Goal: Transaction & Acquisition: Purchase product/service

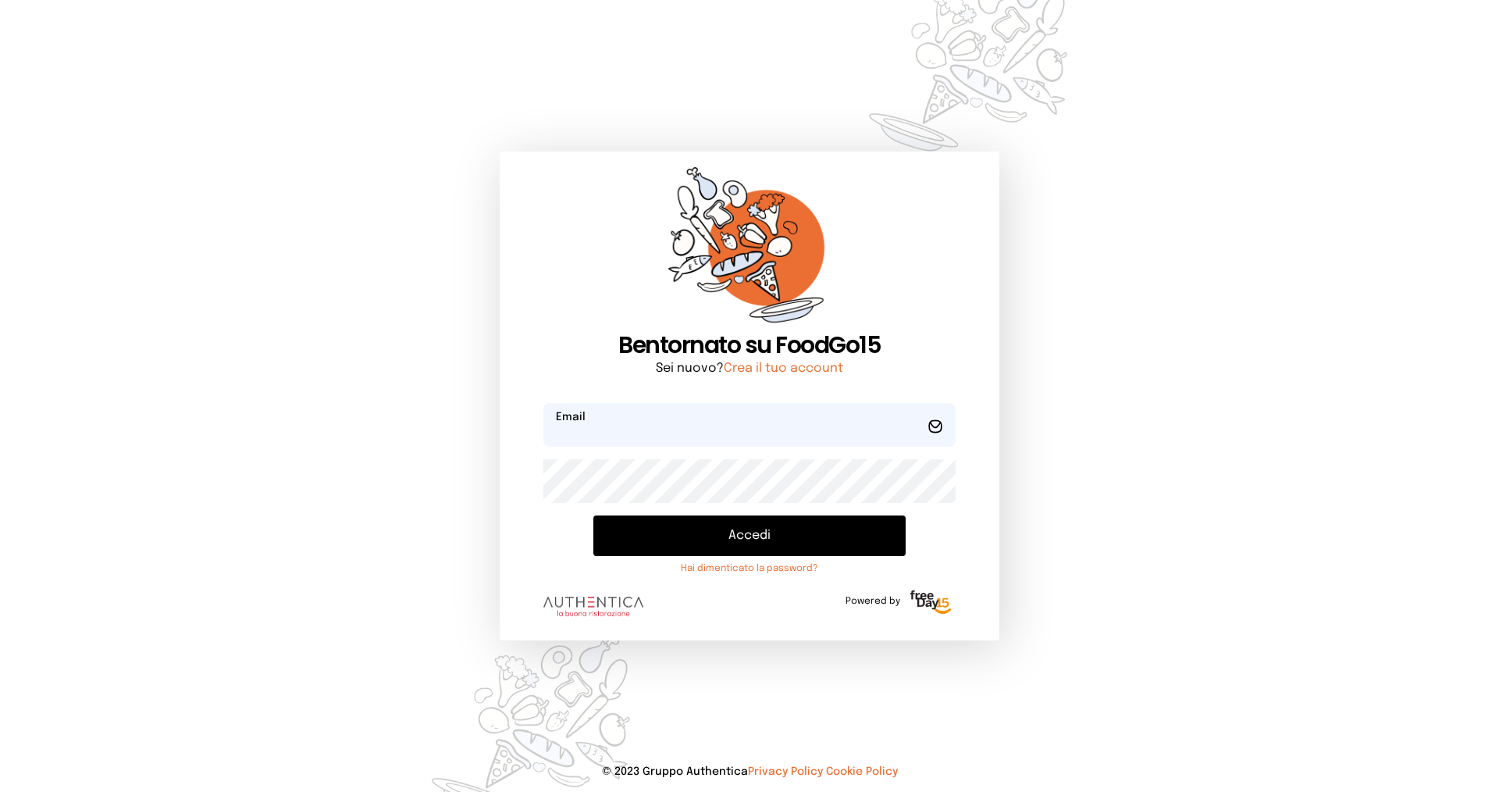
type input "**********"
click at [757, 532] on button "Accedi" at bounding box center [749, 535] width 312 height 41
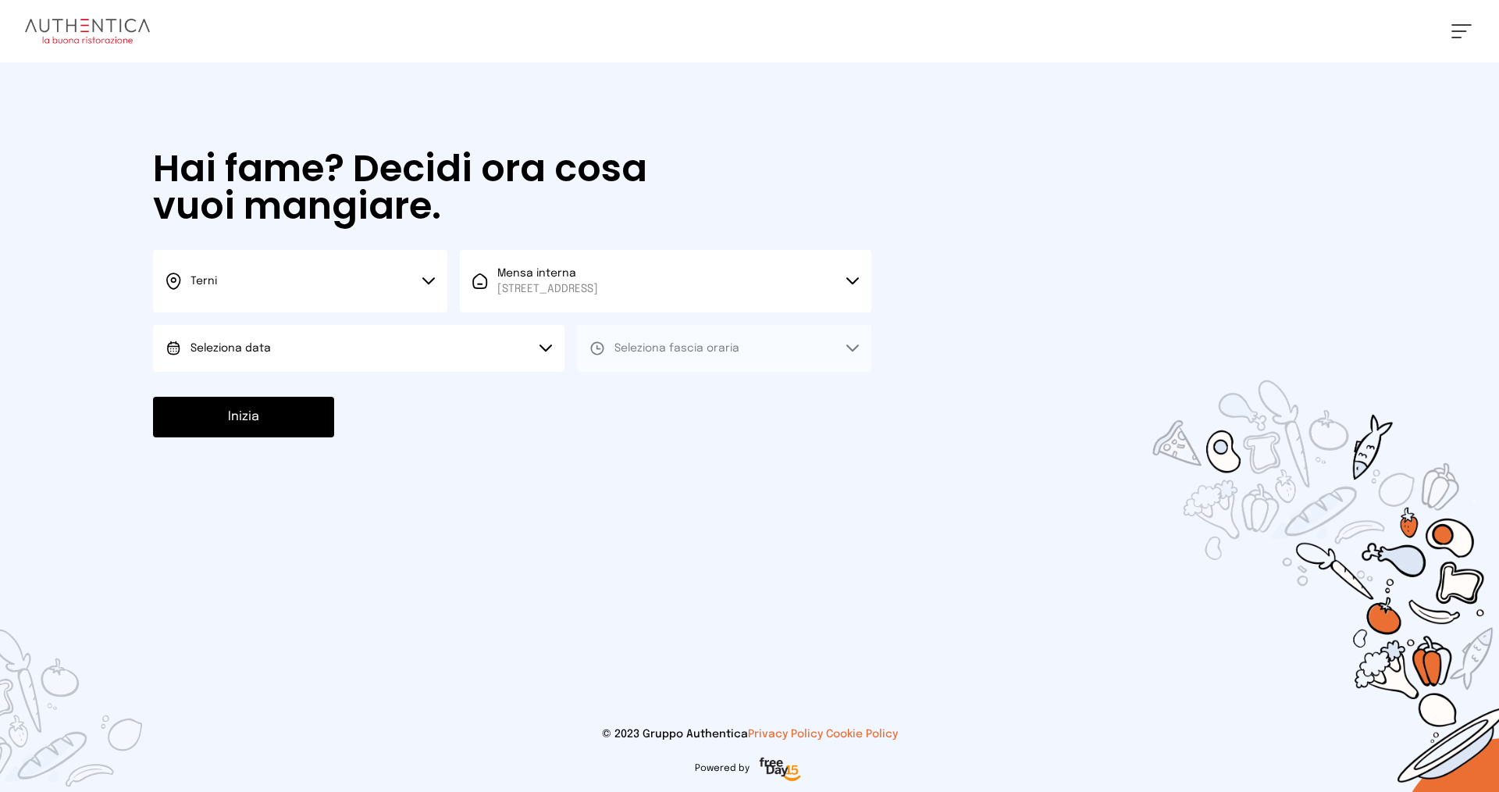
click at [203, 283] on span "Terni" at bounding box center [204, 281] width 27 height 11
click at [225, 331] on li "Terni" at bounding box center [300, 333] width 294 height 42
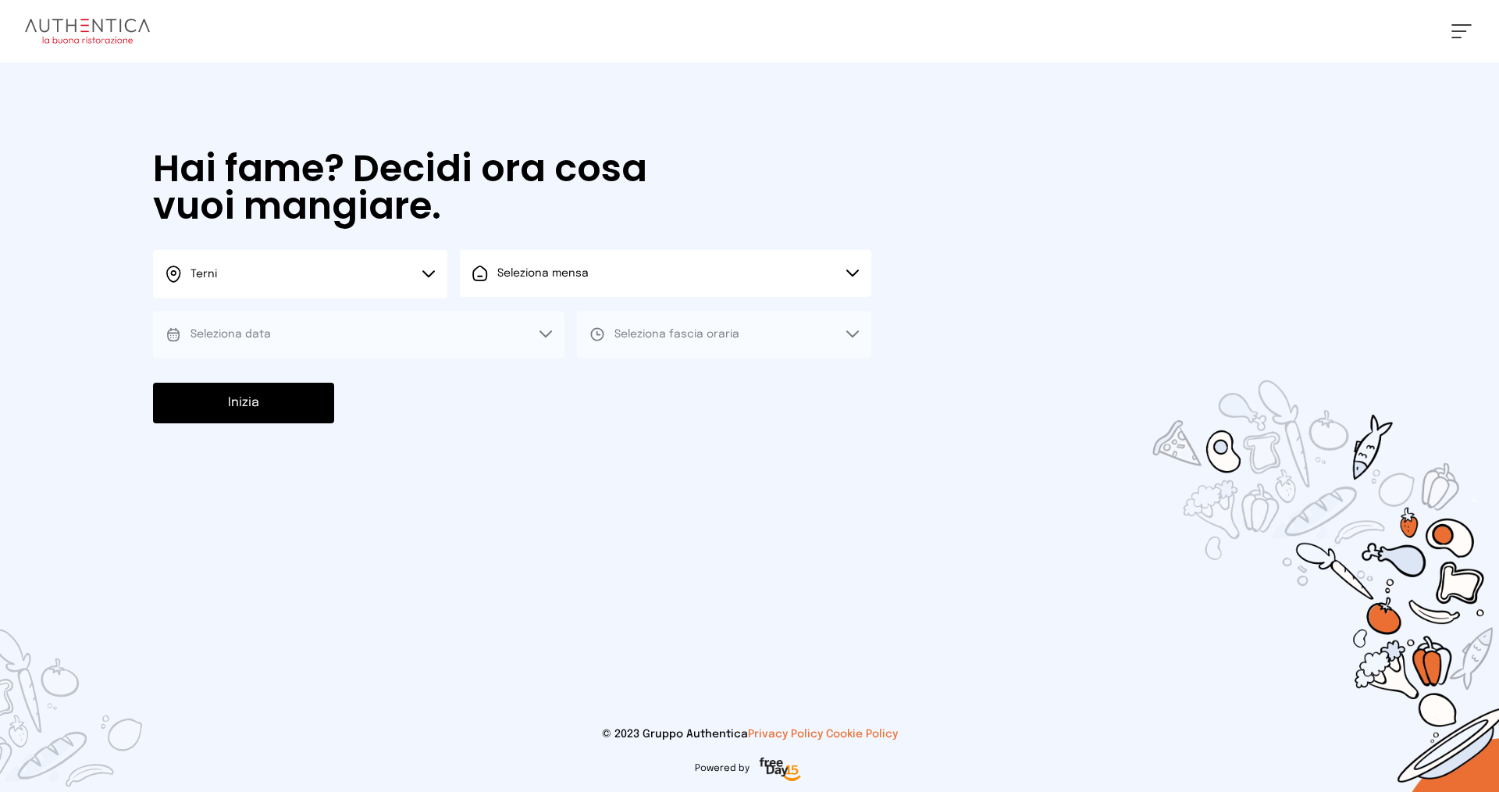
click at [506, 286] on button "Seleziona mensa" at bounding box center [665, 273] width 411 height 47
click at [518, 326] on span "[STREET_ADDRESS]" at bounding box center [547, 333] width 101 height 16
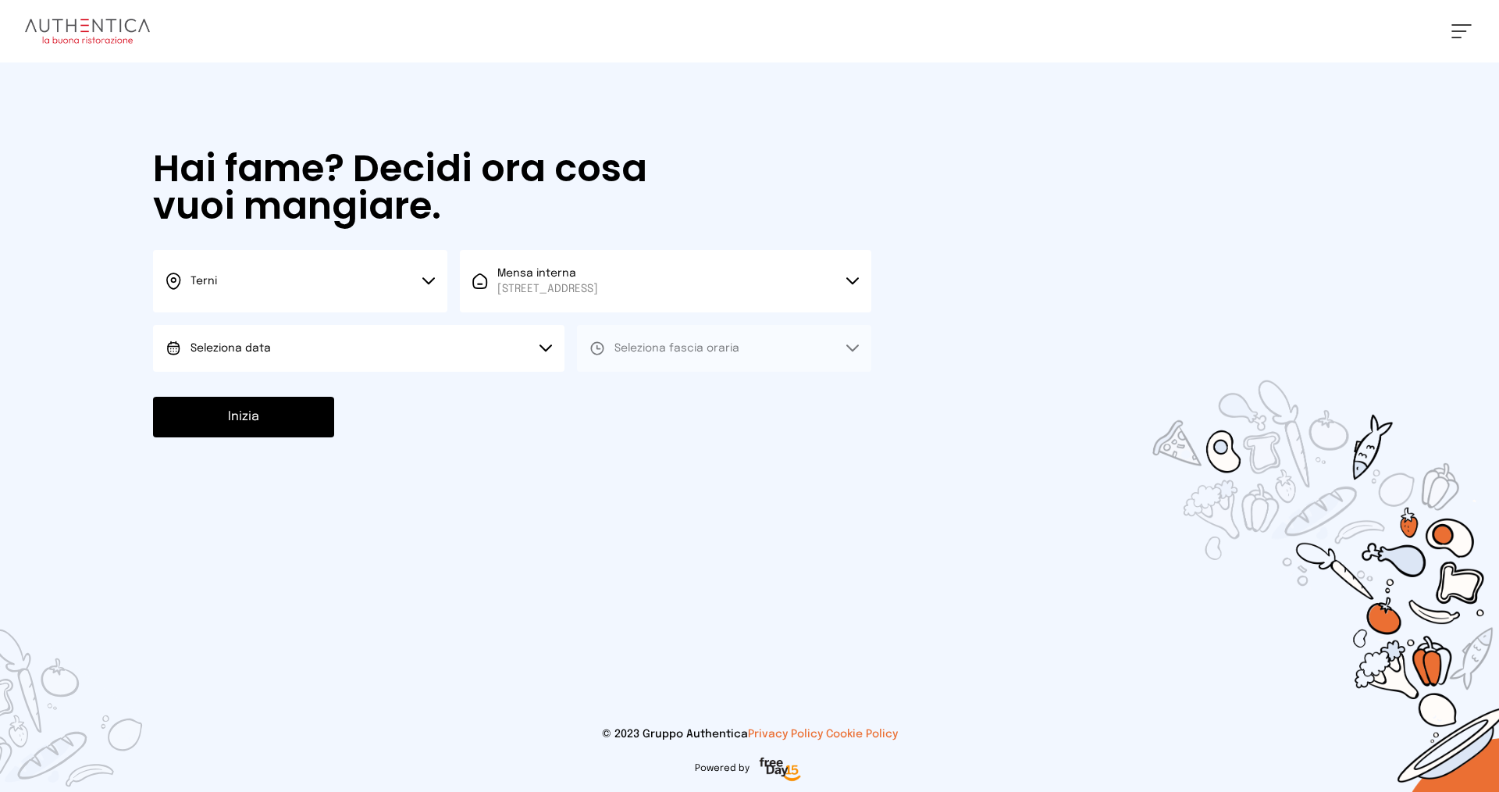
click at [262, 351] on span "Seleziona data" at bounding box center [231, 348] width 80 height 11
click at [283, 385] on li "[DATE], [DATE]" at bounding box center [358, 392] width 411 height 41
click at [655, 355] on span "Seleziona fascia oraria" at bounding box center [676, 348] width 125 height 16
click at [654, 395] on li "Pranzo" at bounding box center [724, 392] width 294 height 41
click at [285, 418] on button "Inizia" at bounding box center [243, 417] width 181 height 41
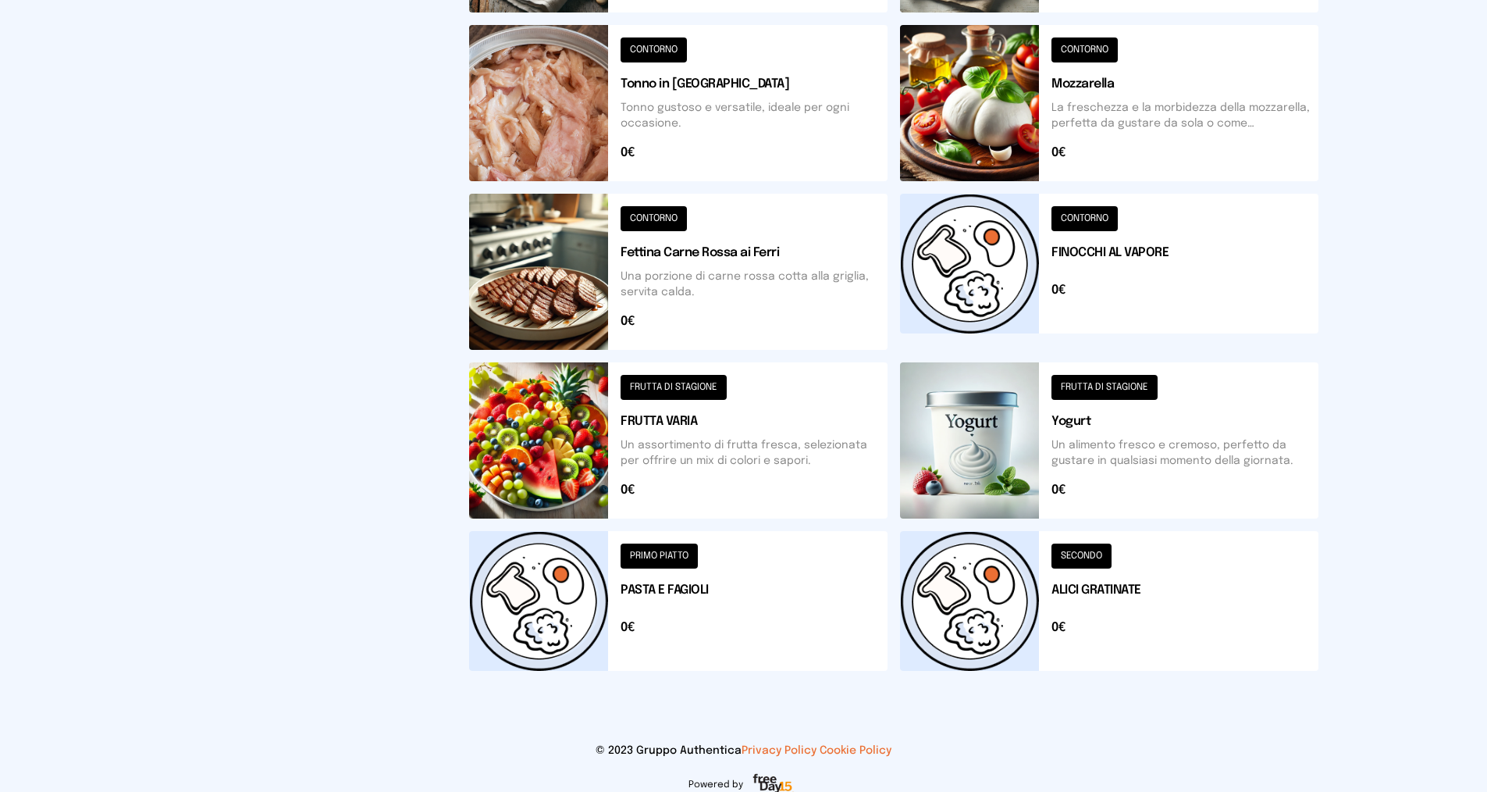
scroll to position [485, 0]
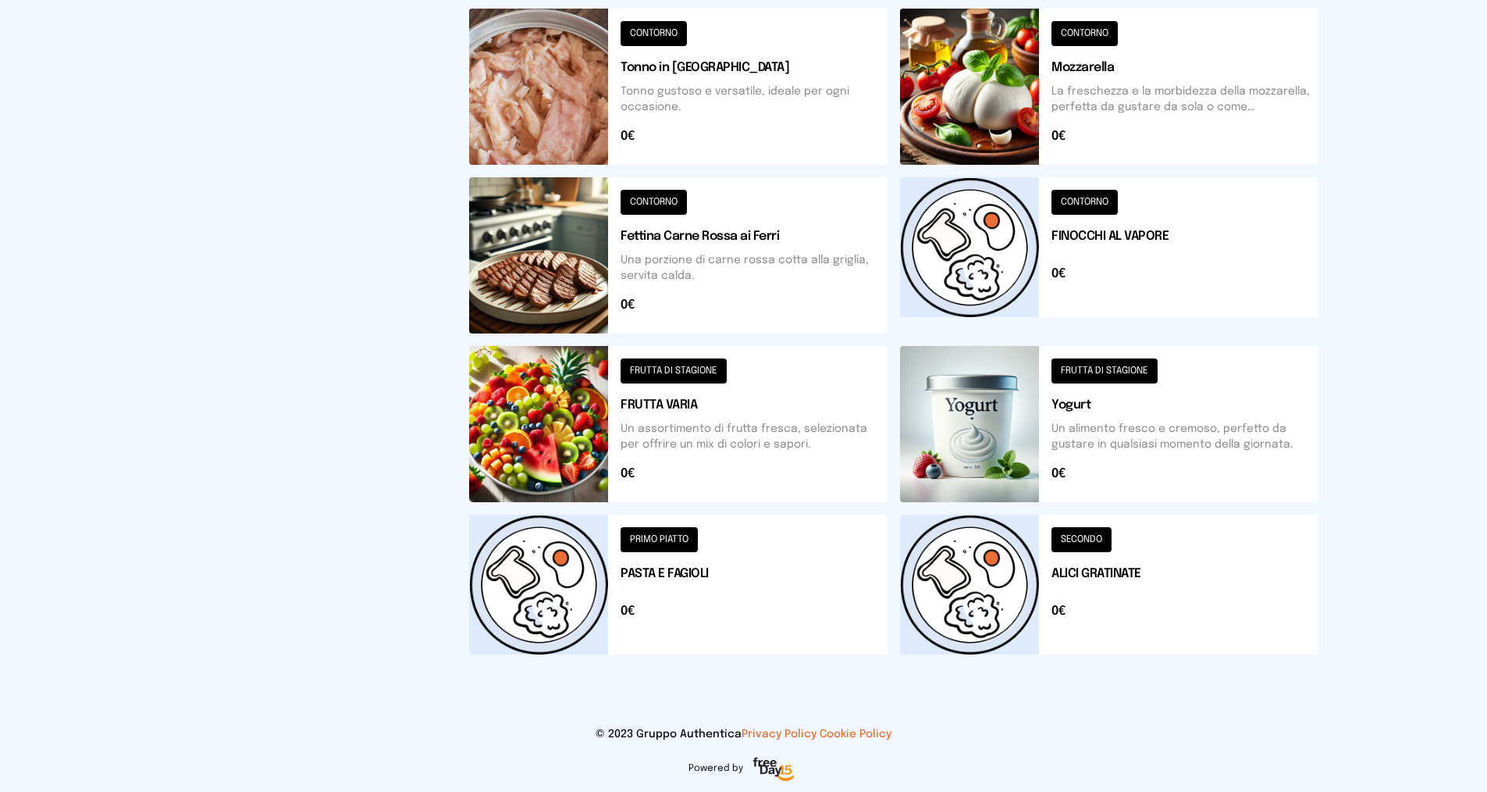
click at [676, 539] on button at bounding box center [678, 585] width 418 height 140
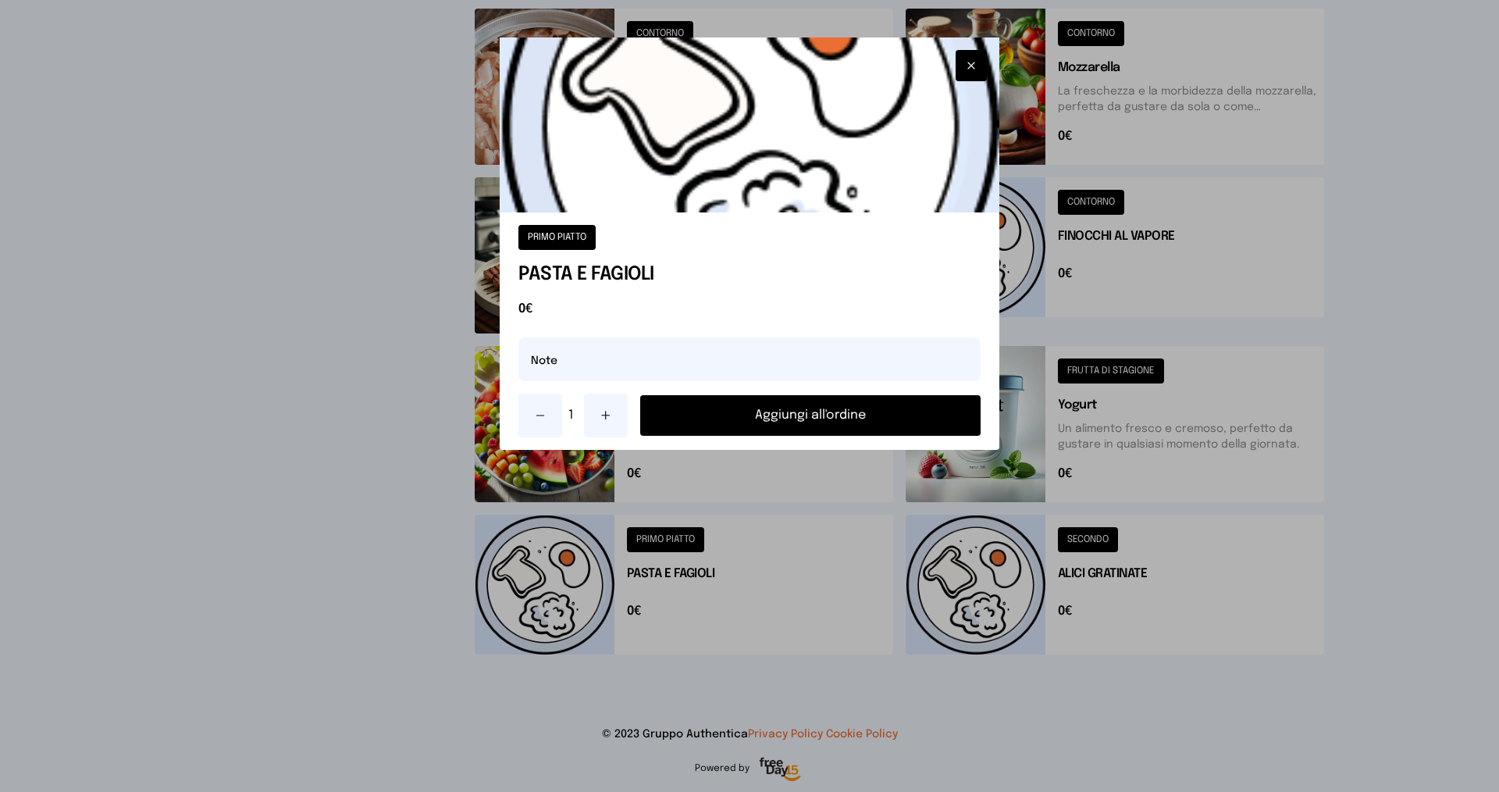
click at [726, 416] on button "Aggiungi all'ordine" at bounding box center [810, 415] width 340 height 41
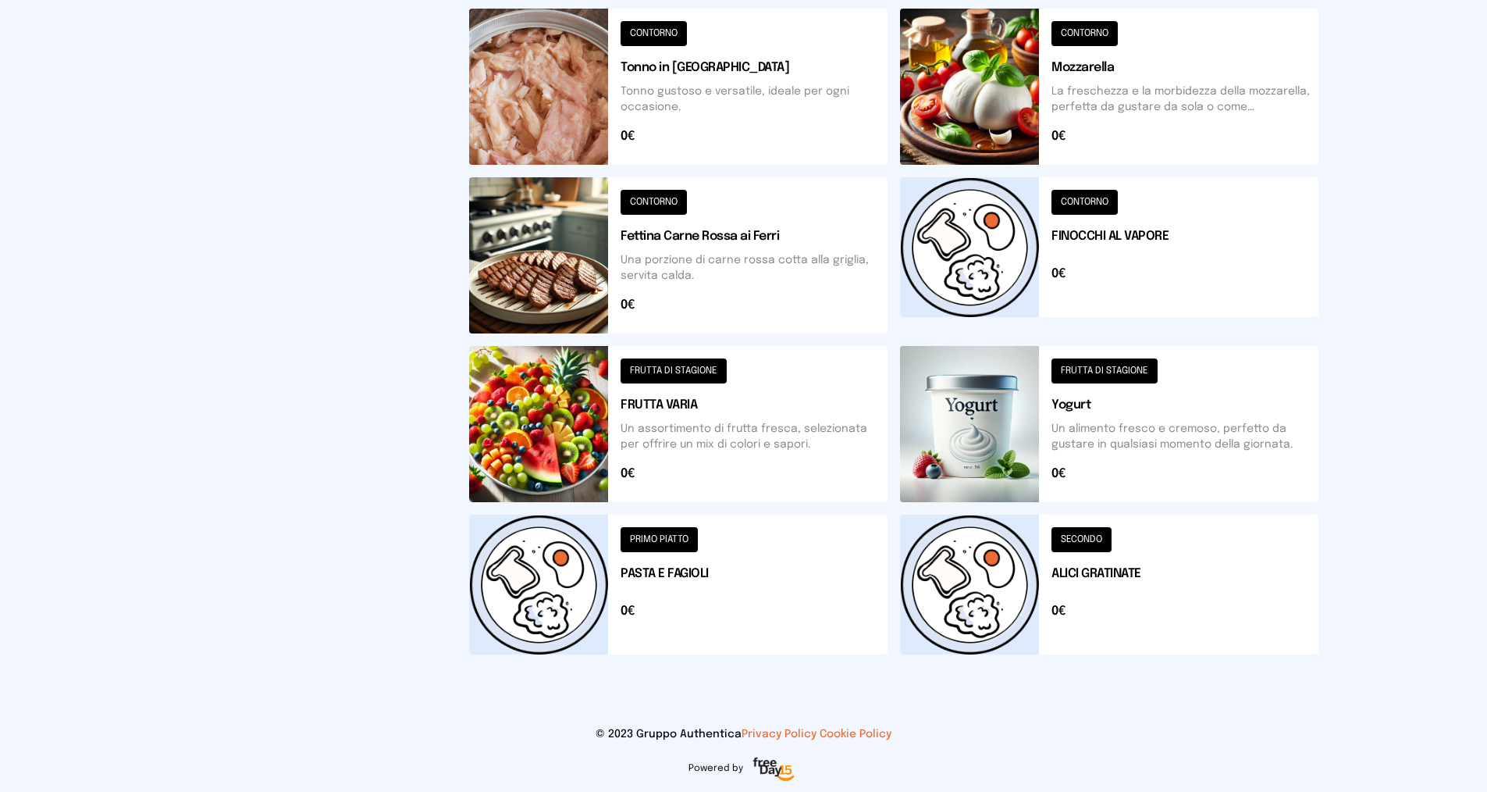
click at [665, 376] on button at bounding box center [678, 424] width 418 height 156
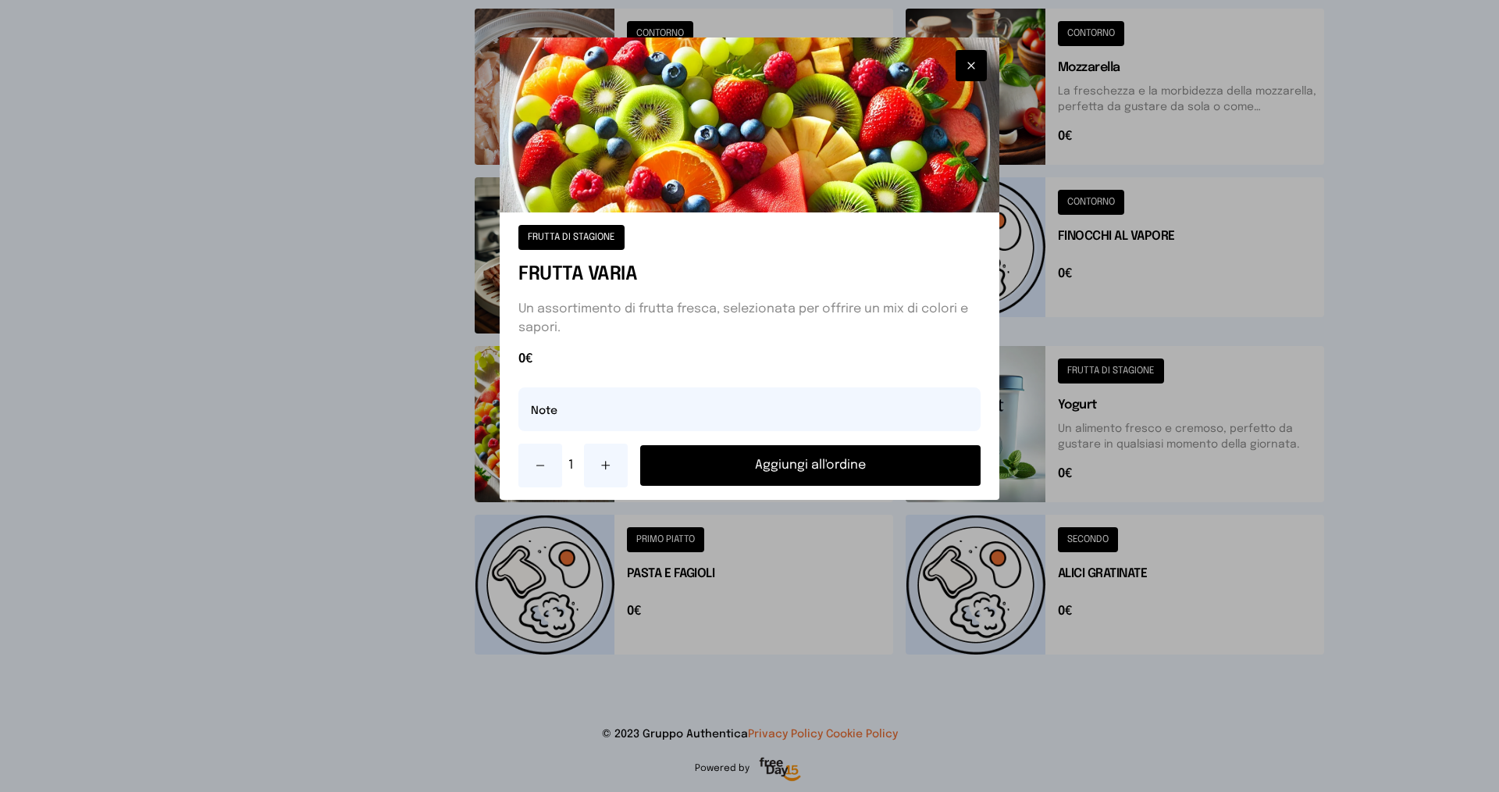
click at [723, 468] on button "Aggiungi all'ordine" at bounding box center [810, 465] width 340 height 41
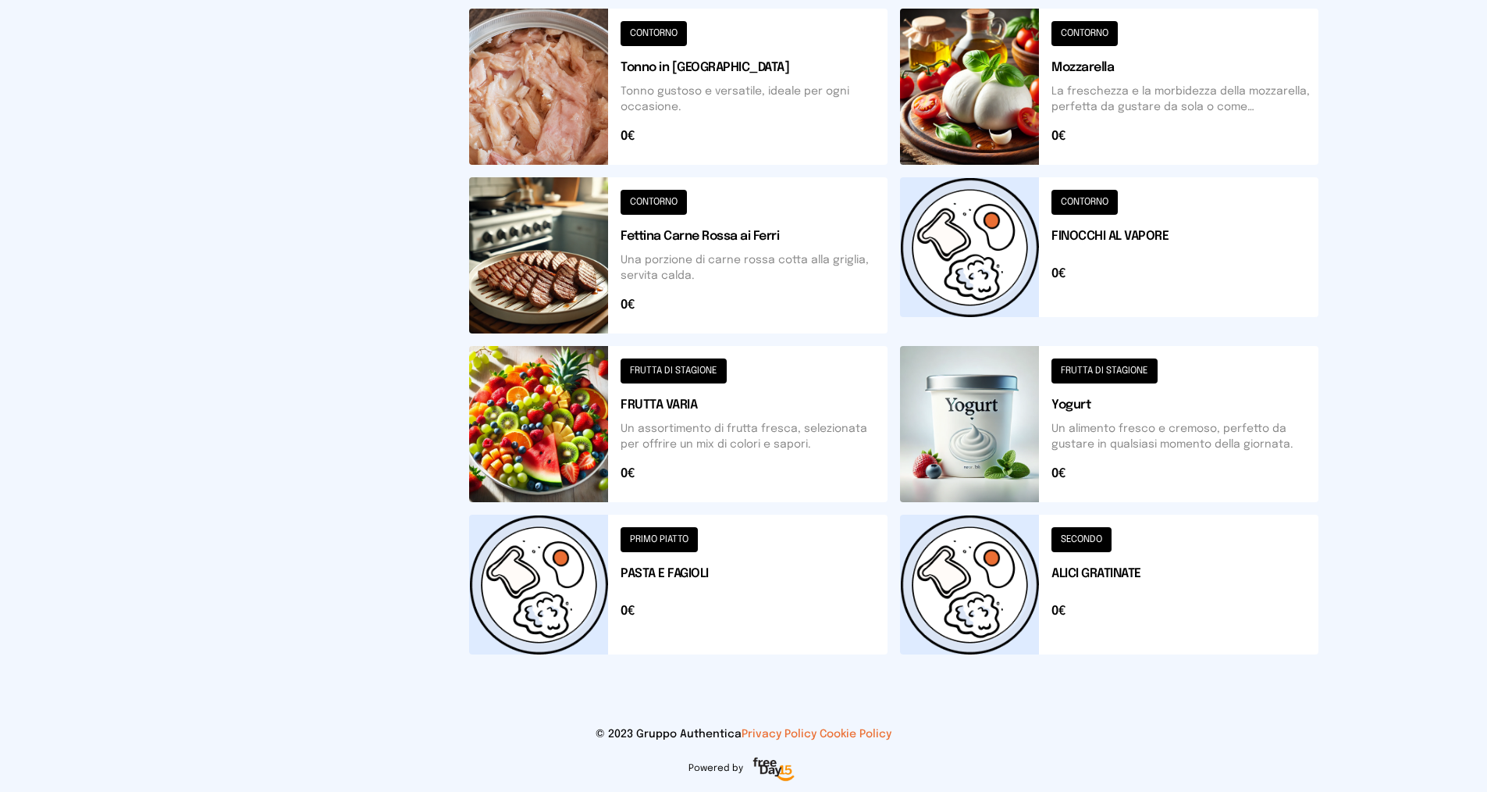
click at [1094, 536] on button at bounding box center [1109, 585] width 418 height 140
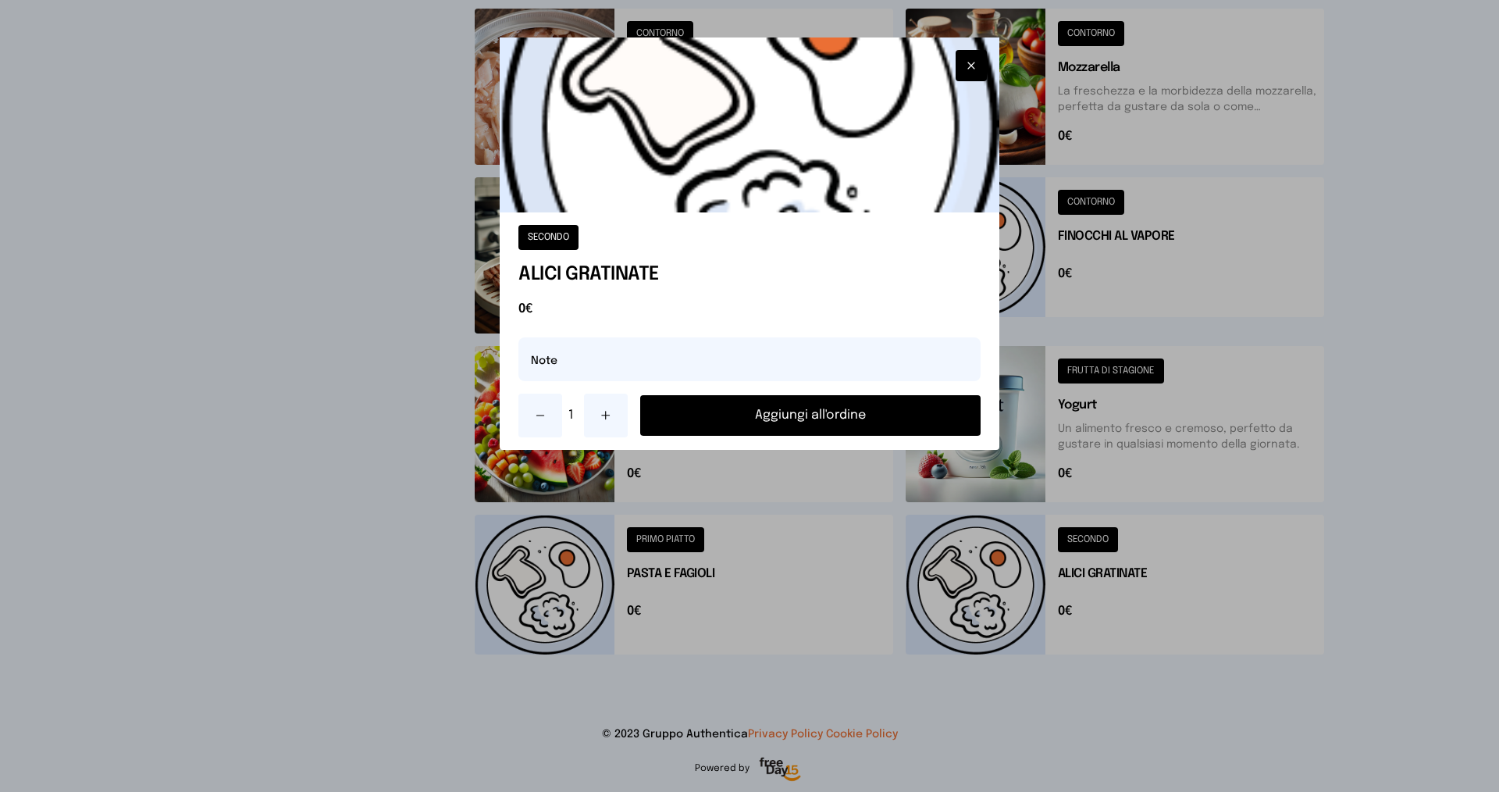
click at [771, 415] on button "Aggiungi all'ordine" at bounding box center [810, 415] width 340 height 41
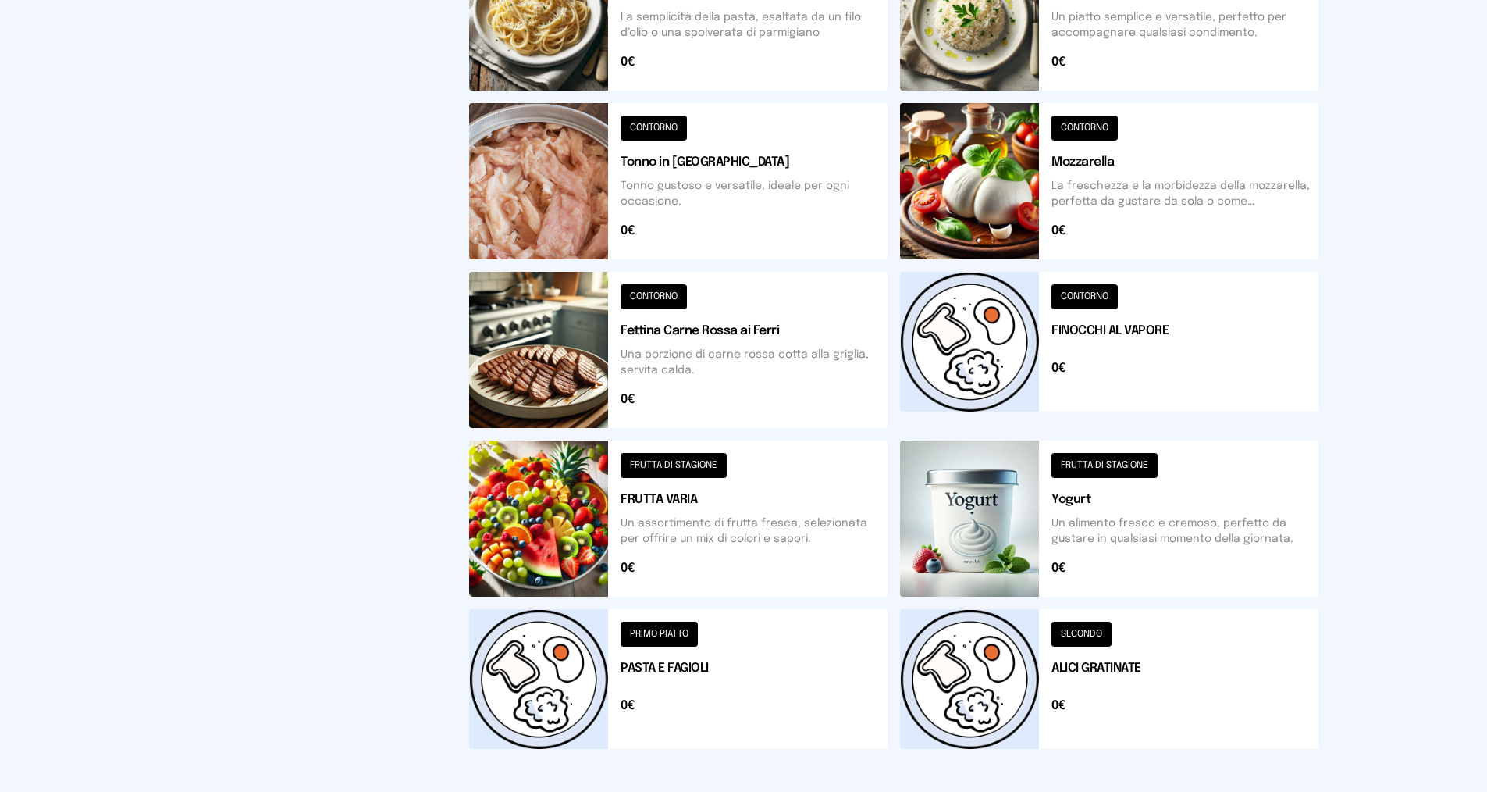
scroll to position [0, 0]
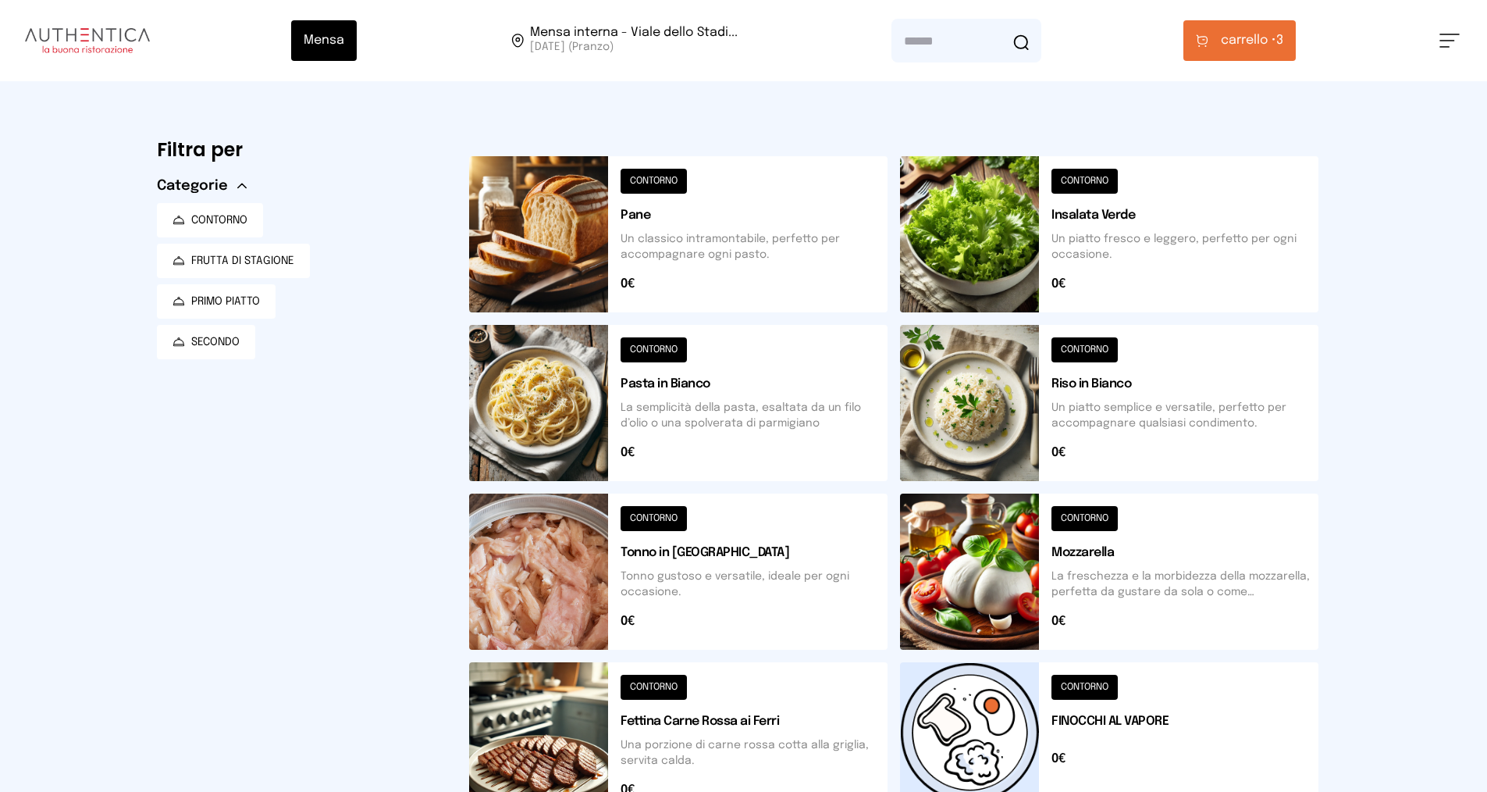
click at [1207, 41] on icon at bounding box center [1202, 40] width 12 height 13
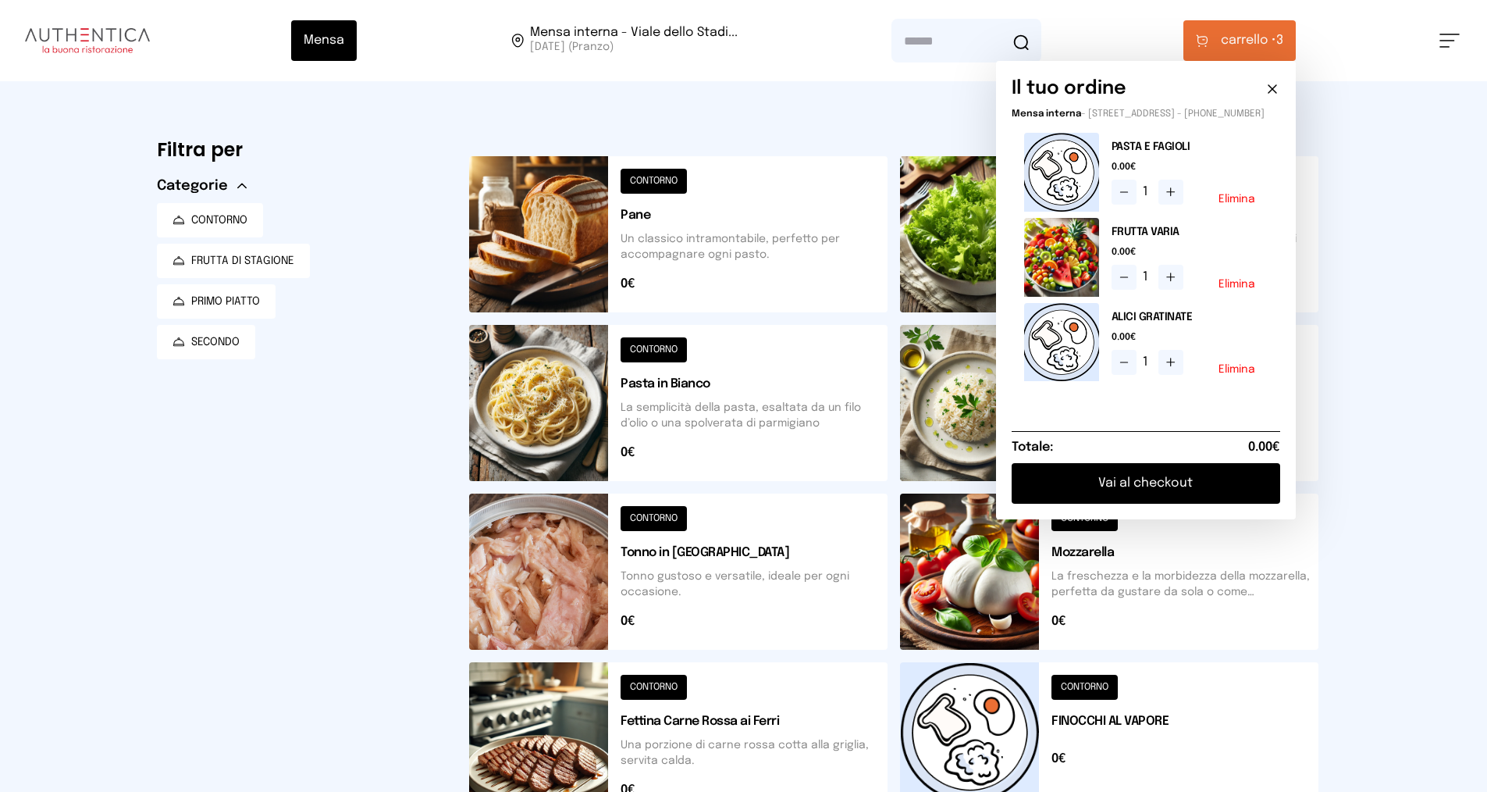
click at [1171, 497] on button "Vai al checkout" at bounding box center [1146, 483] width 269 height 41
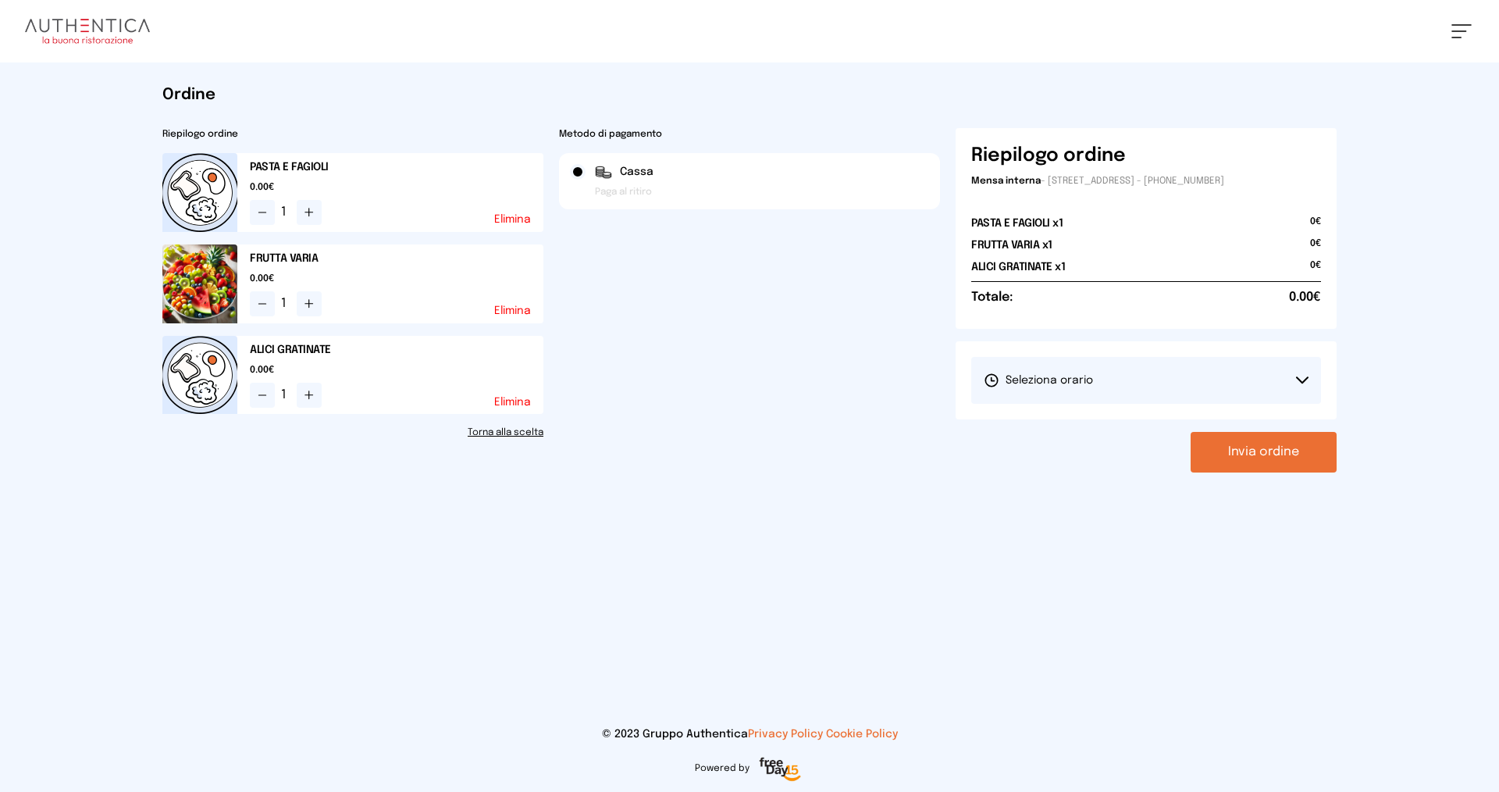
click at [1081, 378] on span "Seleziona orario" at bounding box center [1038, 380] width 109 height 16
click at [1091, 422] on span "1° Turno (13:00 - 15:00)" at bounding box center [1043, 424] width 118 height 16
click at [1235, 454] on button "Invia ordine" at bounding box center [1264, 452] width 146 height 41
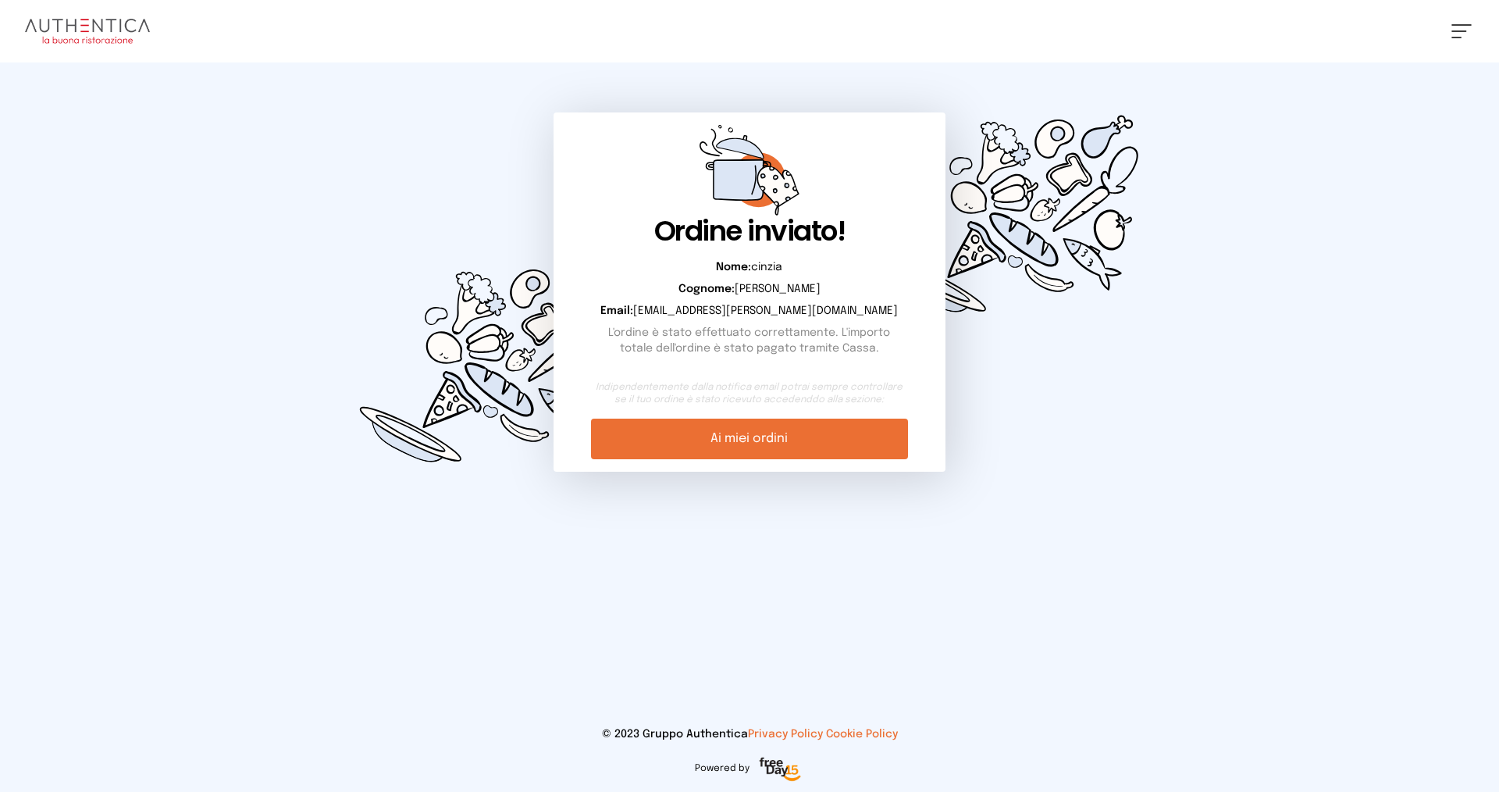
click at [745, 444] on link "Ai miei ordini" at bounding box center [749, 438] width 316 height 41
